Goal: Communication & Community: Ask a question

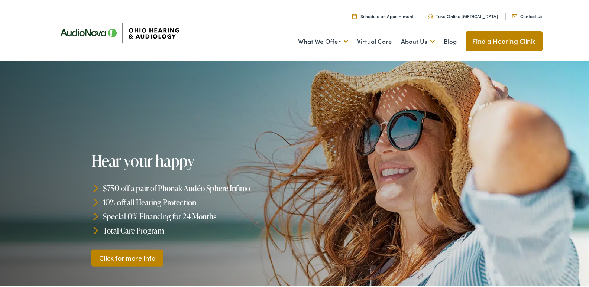
click at [535, 12] on link "Contact Us" at bounding box center [527, 15] width 30 height 6
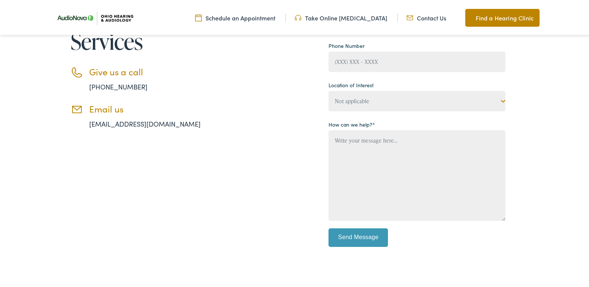
scroll to position [111, 0]
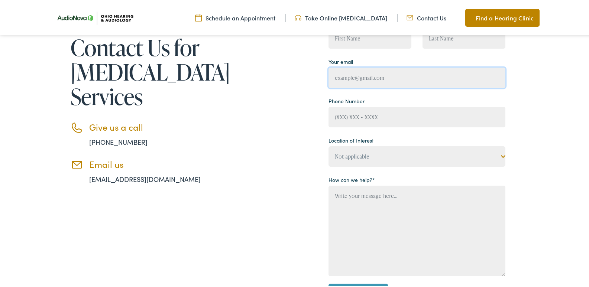
drag, startPoint x: 376, startPoint y: 69, endPoint x: 378, endPoint y: 84, distance: 14.3
click at [376, 78] on input "Contact form" at bounding box center [416, 76] width 177 height 20
type input "[PERSON_NAME][EMAIL_ADDRESS][DOMAIN_NAME]"
type input "Greg Ravas"
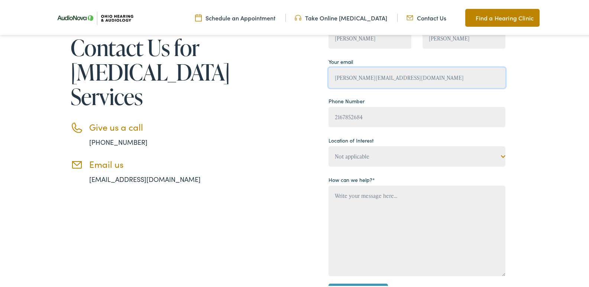
type input "(216) 785-2684"
drag, startPoint x: 258, startPoint y: 146, endPoint x: 381, endPoint y: 145, distance: 123.3
click at [258, 146] on div "Contact Us for Hearing Loss Services Give us a call 888-480-2052 Email us info@…" at bounding box center [278, 164] width 453 height 299
click at [386, 143] on p "Location of Interest Not applicable Ohio Hearing & Audiology, Amherst Ohio Hear…" at bounding box center [416, 149] width 177 height 32
click at [222, 133] on div "Contact Us for Hearing Loss Services Give us a call 888-480-2052 Email us info@…" at bounding box center [278, 164] width 453 height 299
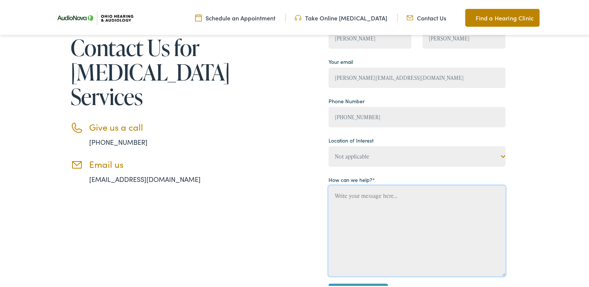
paste textarea "Hi, As a local business, Premier Window Cleaning proudly serves the neighborhoo…"
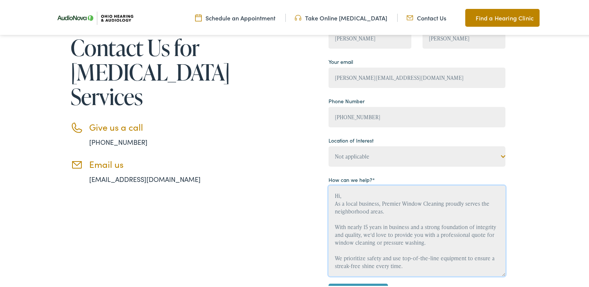
click at [370, 193] on textarea "Hi, As a local business, Premier Window Cleaning proudly serves the neighborhoo…" at bounding box center [416, 229] width 177 height 91
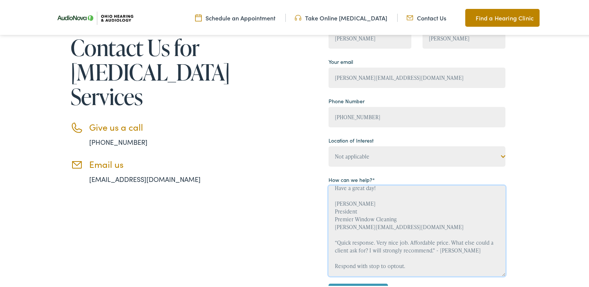
type textarea "Hi, As a local business, Premier Window Cleaning proudly serves the neighborhoo…"
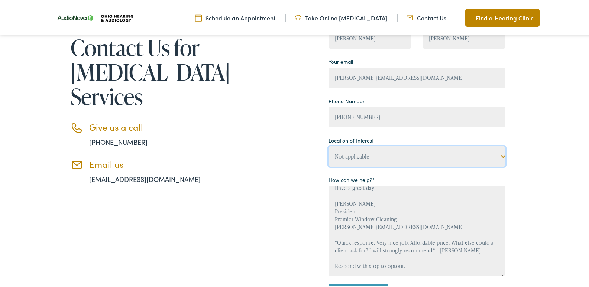
click at [364, 152] on select "Not applicable Ohio Hearing & Audiology, Amherst Ohio Hearing & Audiology, Ashl…" at bounding box center [416, 155] width 177 height 20
drag, startPoint x: 353, startPoint y: 152, endPoint x: 351, endPoint y: 145, distance: 6.9
click at [353, 152] on select "Not applicable Ohio Hearing & Audiology, Amherst Ohio Hearing & Audiology, Ashl…" at bounding box center [416, 155] width 177 height 20
click at [350, 153] on select "Not applicable Ohio Hearing & Audiology, Amherst Ohio Hearing & Audiology, Ashl…" at bounding box center [416, 155] width 177 height 20
select select "Ohio Hearing & Audiology, Medina"
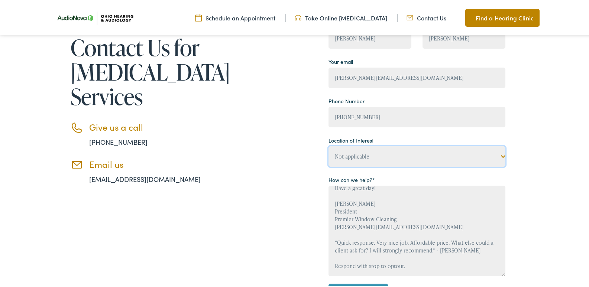
click at [328, 145] on select "Not applicable Ohio Hearing & Audiology, Amherst Ohio Hearing & Audiology, Ashl…" at bounding box center [416, 155] width 177 height 20
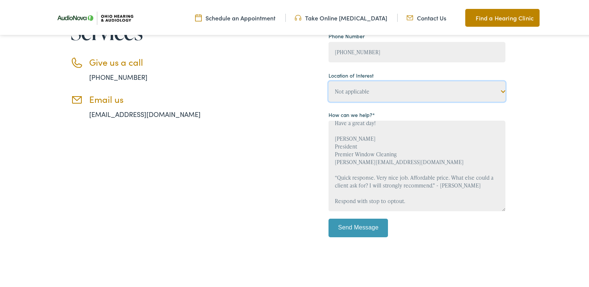
scroll to position [223, 0]
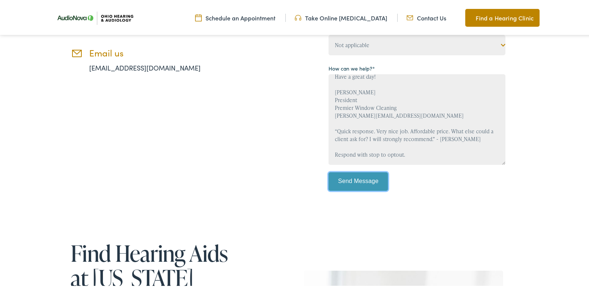
click at [352, 187] on input "Send Message" at bounding box center [357, 180] width 59 height 19
